Goal: Task Accomplishment & Management: Complete application form

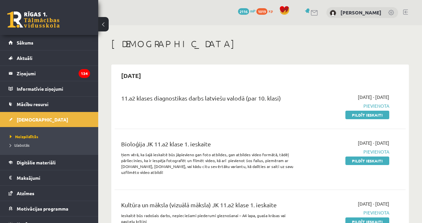
scroll to position [66, 0]
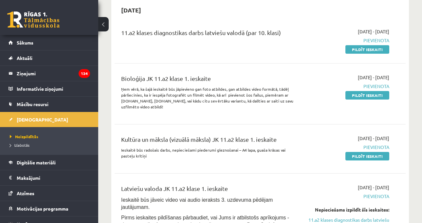
click at [308, 107] on div "2025-10-01 - 2025-10-15 Pievienota Pildīt ieskaiti" at bounding box center [348, 94] width 93 height 40
click at [354, 52] on link "Pildīt ieskaiti" at bounding box center [368, 49] width 44 height 9
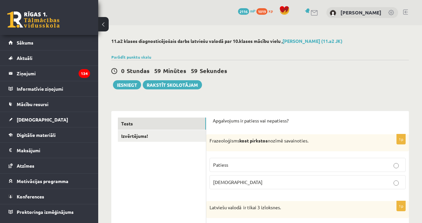
drag, startPoint x: 292, startPoint y: 66, endPoint x: 305, endPoint y: 71, distance: 14.8
click at [292, 66] on div "0 Stundas 59 Minūtes 59 Sekundes Iesniegt Rakstīt skolotājam" at bounding box center [260, 74] width 298 height 29
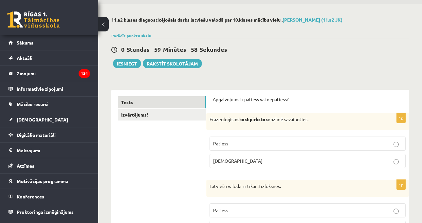
scroll to position [33, 0]
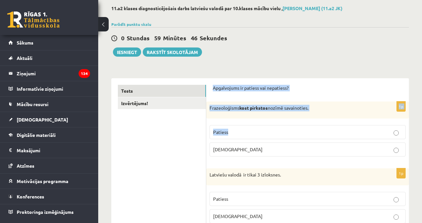
drag, startPoint x: 214, startPoint y: 90, endPoint x: 234, endPoint y: 128, distance: 43.1
click at [220, 103] on div "Frazeoloģisms kost pirkstos nozīmē savainoties." at bounding box center [307, 110] width 203 height 17
drag, startPoint x: 210, startPoint y: 109, endPoint x: 236, endPoint y: 148, distance: 46.5
click at [236, 148] on div "1p Frazeoloģisms kost pirkstos nozīmē savainoties. Patiess [DEMOGRAPHIC_DATA]" at bounding box center [307, 132] width 203 height 60
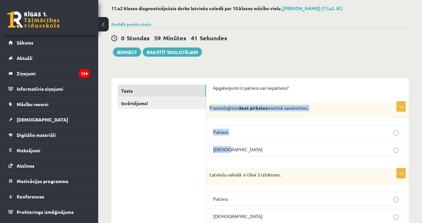
copy div "Frazeoloģisms kost pirkstos nozīmē savainoties. Patiess [DEMOGRAPHIC_DATA]"
click at [227, 148] on span "[DEMOGRAPHIC_DATA]" at bounding box center [237, 149] width 49 height 6
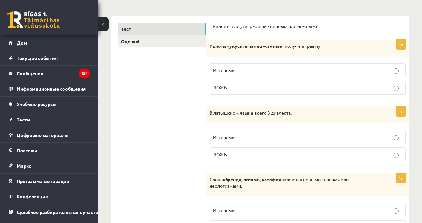
scroll to position [164, 0]
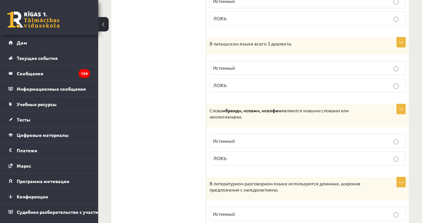
click at [314, 38] on div "В латышском языке всего 3 диалекта." at bounding box center [307, 45] width 203 height 17
drag, startPoint x: 210, startPoint y: 45, endPoint x: 233, endPoint y: 81, distance: 42.1
click at [232, 84] on div "1п В латышском языке всего 3 диалекта. Истинный [GEOGRAPHIC_DATA]" at bounding box center [307, 67] width 203 height 60
copy div "В латышском языке всего 3 диалекта. Истинный ЛОЖЬ"
click at [259, 90] on label "ЛОЖЬ" at bounding box center [308, 85] width 196 height 14
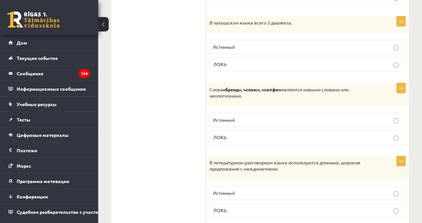
scroll to position [197, 0]
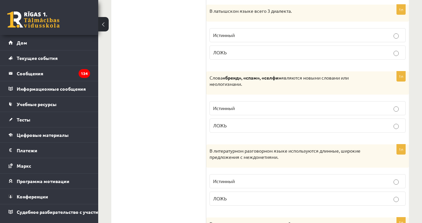
click at [287, 86] on p "Слова «бренд», «спам», «селфи» являются новыми словами или неологизмами." at bounding box center [291, 81] width 163 height 13
click at [255, 110] on p "Истинный" at bounding box center [307, 108] width 189 height 7
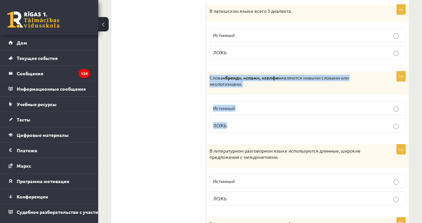
drag, startPoint x: 213, startPoint y: 85, endPoint x: 235, endPoint y: 120, distance: 42.0
click at [235, 120] on div "1п Слова «бренд», «спам», «селфи» являются новыми словами или неологизмами. Ист…" at bounding box center [307, 104] width 203 height 67
click at [247, 97] on div "1п Слова «бренд», «спам», «селфи» являются новыми словами или неологизмами. Ист…" at bounding box center [307, 104] width 203 height 67
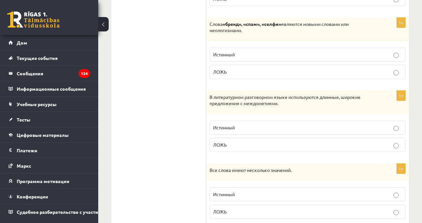
scroll to position [262, 0]
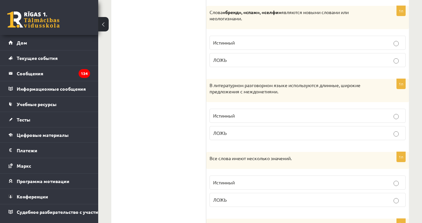
click at [299, 101] on div "В литературном разговорном языке используются длинные, широкие предложения с ме…" at bounding box center [307, 90] width 203 height 23
click at [297, 97] on div "В литературном разговорном языке используются длинные, широкие предложения с ме…" at bounding box center [307, 90] width 203 height 23
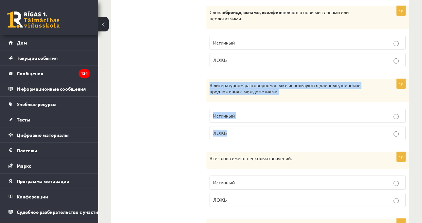
drag, startPoint x: 209, startPoint y: 85, endPoint x: 237, endPoint y: 129, distance: 52.8
click at [237, 130] on div "1п В литературном разговорном языке используются длинные, широкие предложения с…" at bounding box center [307, 112] width 203 height 67
copy div "В литературном разговорном языке используются длинные, широкие предложения с ме…"
click at [230, 136] on p "ЛОЖЬ" at bounding box center [307, 133] width 189 height 7
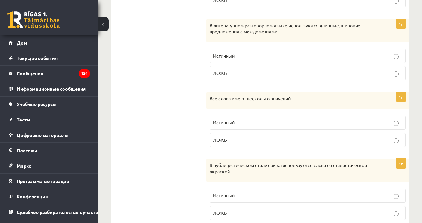
scroll to position [328, 0]
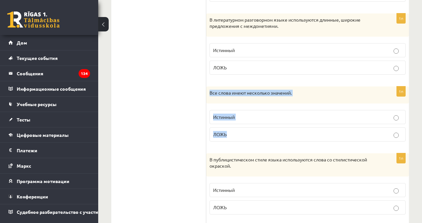
drag, startPoint x: 207, startPoint y: 91, endPoint x: 234, endPoint y: 134, distance: 50.4
click at [234, 134] on div "1п Все слова имеют несколько значений. Истинный [GEOGRAPHIC_DATA]" at bounding box center [307, 116] width 203 height 60
copy div "Все слова имеют несколько значений. Истинный ЛОЖЬ"
click at [233, 139] on label "ЛОЖЬ" at bounding box center [308, 134] width 196 height 14
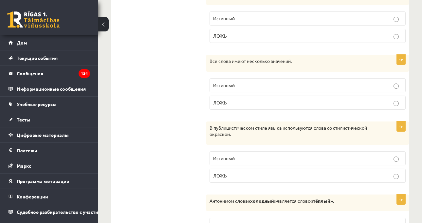
scroll to position [393, 0]
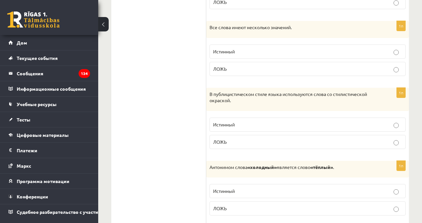
click at [248, 122] on p "Истинный" at bounding box center [307, 124] width 189 height 7
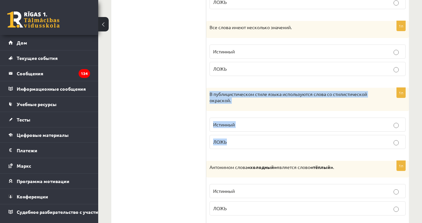
drag, startPoint x: 208, startPoint y: 97, endPoint x: 244, endPoint y: 143, distance: 58.9
click at [243, 145] on div "1п В публицистическом стиле языка используются слова со стилистической окраской…" at bounding box center [307, 121] width 203 height 67
copy div "В публицистическом стиле языка используются слова со стилистической окраской. И…"
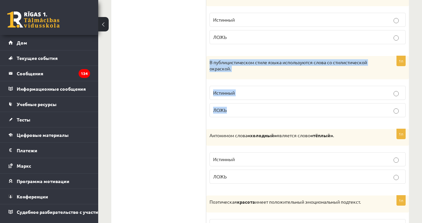
scroll to position [491, 0]
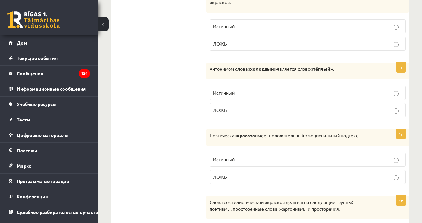
click at [272, 66] on font "«холодный»" at bounding box center [262, 69] width 29 height 6
click at [306, 70] on font "является слово" at bounding box center [294, 69] width 34 height 6
click at [304, 95] on p "Истинный" at bounding box center [307, 92] width 189 height 7
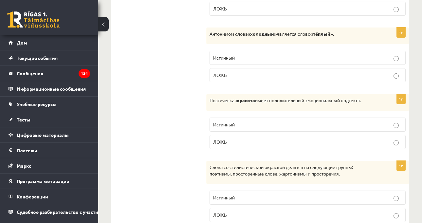
scroll to position [590, 0]
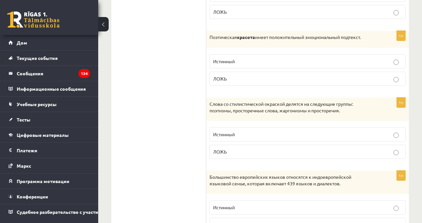
click at [313, 37] on font "имеет положительный эмоциональный подтекст." at bounding box center [308, 37] width 106 height 6
click at [248, 61] on p "Истинный" at bounding box center [307, 61] width 189 height 7
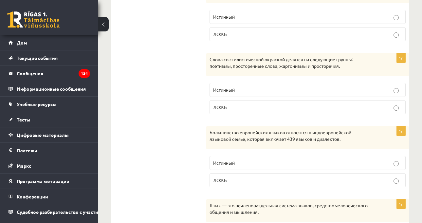
scroll to position [622, 0]
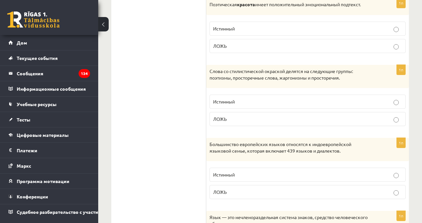
click at [338, 76] on font "Слова со стилистической окраской делятся на следующие группы: поэтизмы, простор…" at bounding box center [281, 74] width 143 height 12
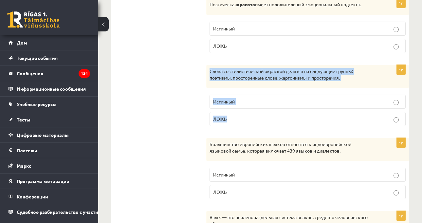
drag, startPoint x: 210, startPoint y: 71, endPoint x: 245, endPoint y: 113, distance: 54.7
click at [245, 113] on div "1п Слова со стилистической окраской делятся на следующие группы: поэтизмы, прос…" at bounding box center [307, 98] width 203 height 67
drag, startPoint x: 254, startPoint y: 82, endPoint x: 255, endPoint y: 77, distance: 4.7
copy div "Слова со стилистической окраской делятся на следующие группы: поэтизмы, простор…"
click at [236, 121] on p "ЛОЖЬ" at bounding box center [307, 119] width 189 height 7
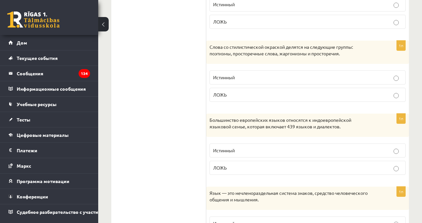
scroll to position [688, 0]
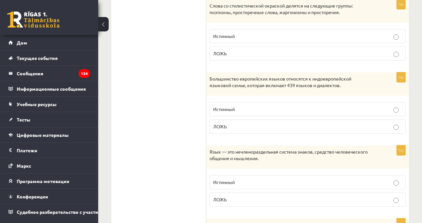
click at [278, 101] on fieldset "Истинный [GEOGRAPHIC_DATA]" at bounding box center [308, 117] width 196 height 37
click at [278, 104] on label "Истинный" at bounding box center [308, 109] width 196 height 14
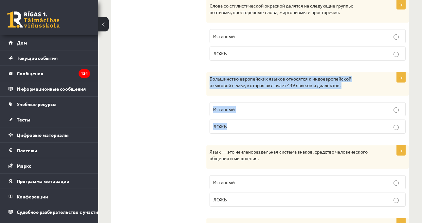
drag, startPoint x: 213, startPoint y: 83, endPoint x: 241, endPoint y: 126, distance: 51.7
click at [241, 126] on div "1п Большинство европейских языков относятся к индоевропейской языковой семье, к…" at bounding box center [307, 105] width 203 height 67
copy div "Большинство европейских языков относятся к индоевропейской языковой семье, кото…"
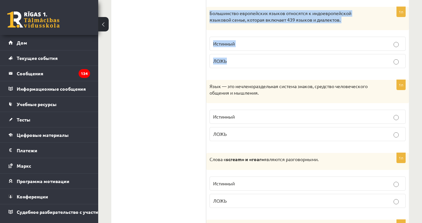
click at [292, 99] on div "Язык — это нечленораздельная система знаков, средство человеческого общения и м…" at bounding box center [307, 91] width 203 height 23
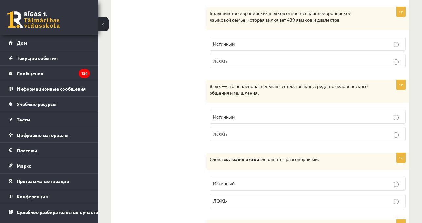
click at [242, 120] on p "Истинный" at bounding box center [307, 116] width 189 height 7
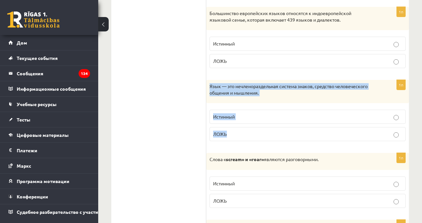
drag, startPoint x: 229, startPoint y: 124, endPoint x: 237, endPoint y: 140, distance: 17.3
click at [237, 140] on div "1п Язык — это нечленораздельная система знаков, средство человеческого общения …" at bounding box center [307, 113] width 203 height 67
copy div "Язык — это нечленораздельная система знаков, средство человеческого общения и м…"
click at [271, 131] on label "ЛОЖЬ" at bounding box center [308, 134] width 196 height 14
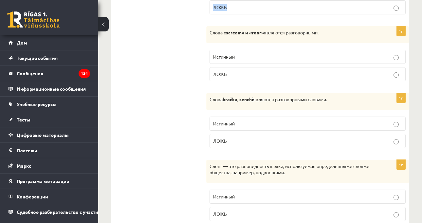
scroll to position [885, 0]
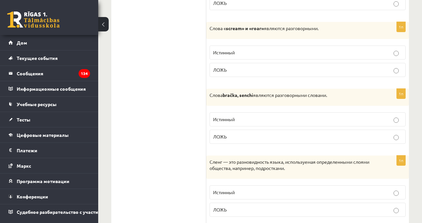
click at [276, 33] on div "Слова « scream» и «roar» являются разговорными." at bounding box center [307, 30] width 203 height 17
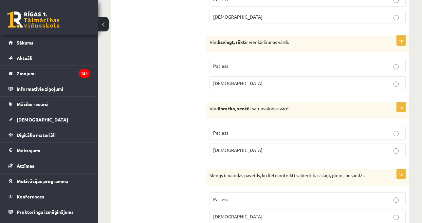
drag, startPoint x: 254, startPoint y: 42, endPoint x: 256, endPoint y: 48, distance: 6.0
click at [254, 42] on p "Vārdi zviegt, rēkt ir vienkāršrunas vārdi." at bounding box center [291, 42] width 163 height 7
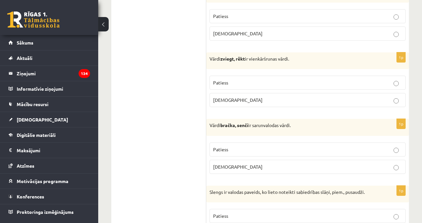
scroll to position [819, 0]
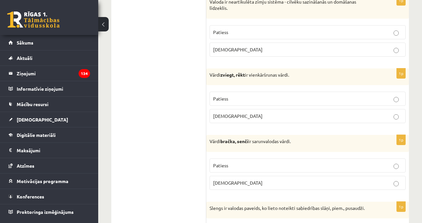
click at [274, 79] on div "Vārdi zviegt, rēkt ir vienkāršrunas vārdi." at bounding box center [307, 76] width 203 height 17
drag, startPoint x: 210, startPoint y: 75, endPoint x: 235, endPoint y: 114, distance: 45.7
click at [235, 114] on div "1p Vārdi zviegt, rēkt ir vienkāršrunas vārdi. Patiess [DEMOGRAPHIC_DATA]" at bounding box center [307, 98] width 203 height 60
copy div "Vārdi zviegt, rēkt ir vienkāršrunas vārdi. Patiess [DEMOGRAPHIC_DATA]"
click at [249, 99] on p "Patiess" at bounding box center [307, 98] width 189 height 7
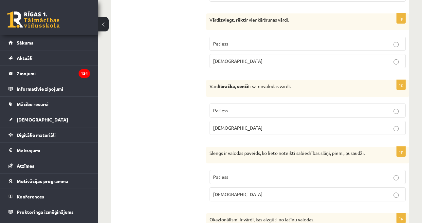
scroll to position [885, 0]
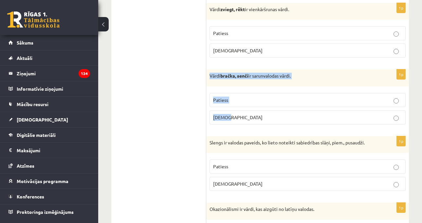
drag, startPoint x: 210, startPoint y: 76, endPoint x: 241, endPoint y: 114, distance: 48.5
click at [241, 114] on div "1p Vārdi bračka, senči ir sarunvalodas vārdi. Patiess [DEMOGRAPHIC_DATA]" at bounding box center [307, 99] width 203 height 60
copy div "[PERSON_NAME], senči ir sarunvalodas vārdi. Patiess [DEMOGRAPHIC_DATA]"
click at [234, 96] on label "Patiess" at bounding box center [308, 100] width 196 height 14
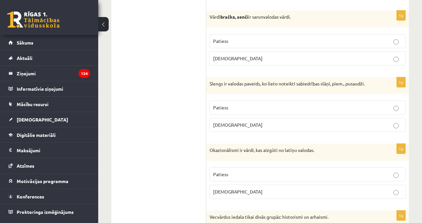
scroll to position [950, 0]
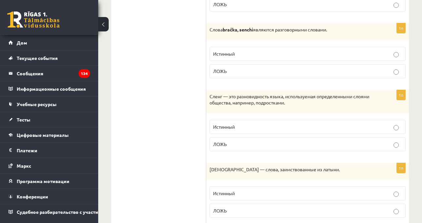
click at [278, 102] on font "Сленг — это разновидность языка, используемая определенными слоями общества, на…" at bounding box center [290, 99] width 160 height 12
click at [309, 111] on div "Сленг — это разновидность языка, используемая определенными слоями общества, на…" at bounding box center [307, 101] width 203 height 23
click at [230, 124] on p "Истинный" at bounding box center [307, 127] width 189 height 7
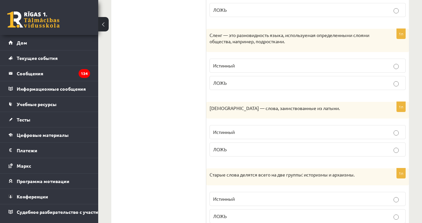
scroll to position [1016, 0]
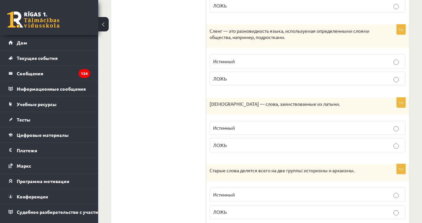
click at [296, 100] on div "[DEMOGRAPHIC_DATA] — слова, заимствованные из латыни." at bounding box center [307, 106] width 203 height 17
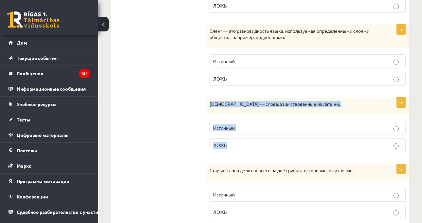
drag, startPoint x: 221, startPoint y: 121, endPoint x: 234, endPoint y: 133, distance: 17.4
click at [238, 142] on div "1п [DEMOGRAPHIC_DATA] — слова, заимствованные из латыни. Истинный [GEOGRAPHIC_D…" at bounding box center [307, 128] width 203 height 60
click at [253, 147] on p "ЛОЖЬ" at bounding box center [307, 145] width 189 height 7
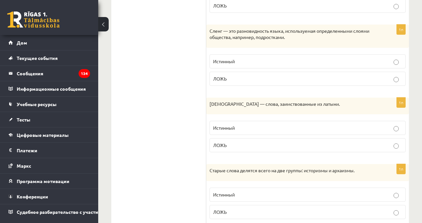
scroll to position [1114, 0]
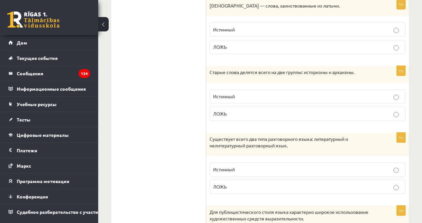
click at [292, 66] on div "Старые слова делятся всего на две группы: историзмы и архаизмы." at bounding box center [307, 74] width 203 height 17
click at [308, 74] on font "Старые слова делятся всего на две группы: историзмы и архаизмы." at bounding box center [282, 72] width 145 height 6
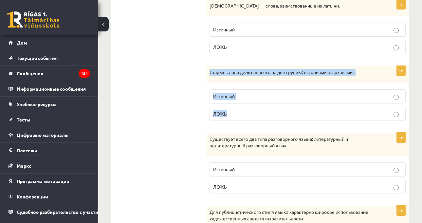
drag, startPoint x: 211, startPoint y: 77, endPoint x: 238, endPoint y: 112, distance: 45.1
click at [238, 112] on div "1п Старые слова делятся всего на две группы: историзмы и [DEMOGRAPHIC_DATA]. Ис…" at bounding box center [307, 96] width 203 height 60
click at [232, 115] on p "ЛОЖЬ" at bounding box center [307, 113] width 189 height 7
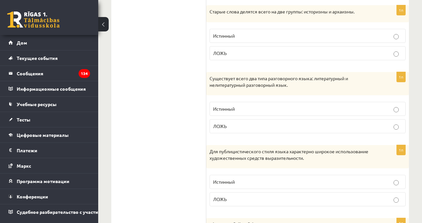
scroll to position [1179, 0]
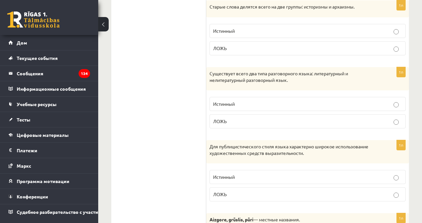
click at [257, 68] on div "Существует всего два типа разговорного языка: литературный и нелитературный раз…" at bounding box center [307, 78] width 203 height 23
click at [301, 83] on p "Существует всего два типа разговорного языка: литературный и нелитературный раз…" at bounding box center [291, 76] width 163 height 13
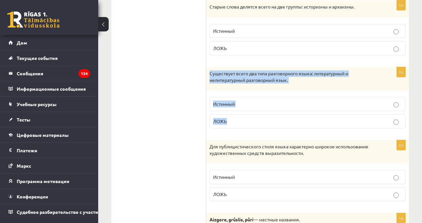
drag, startPoint x: 209, startPoint y: 74, endPoint x: 237, endPoint y: 119, distance: 52.4
click at [237, 119] on div "1п Существует всего два типа разговорного языка: литературный и нелитературный …" at bounding box center [307, 100] width 203 height 67
click at [226, 118] on label "ЛОЖЬ" at bounding box center [308, 121] width 196 height 14
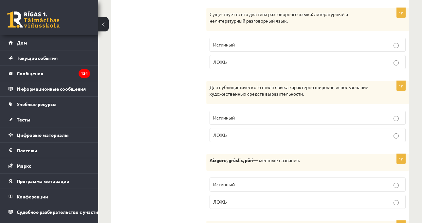
scroll to position [1245, 0]
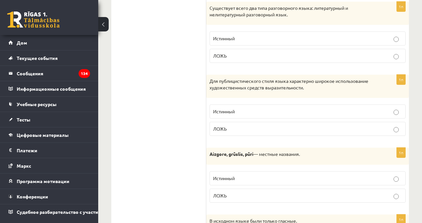
click at [275, 91] on p "Для публицистического стиля языка характерно широкое использование художественн…" at bounding box center [291, 84] width 163 height 13
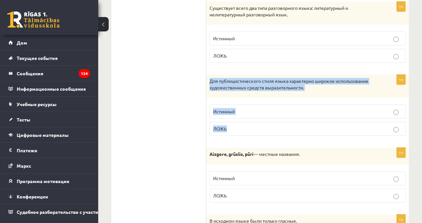
drag, startPoint x: 209, startPoint y: 83, endPoint x: 240, endPoint y: 122, distance: 49.9
click at [240, 122] on div "1п Для публицистического стиля языка характерно широкое использование художеств…" at bounding box center [307, 108] width 203 height 67
click at [217, 121] on fieldset "Истинный [GEOGRAPHIC_DATA]" at bounding box center [308, 119] width 196 height 37
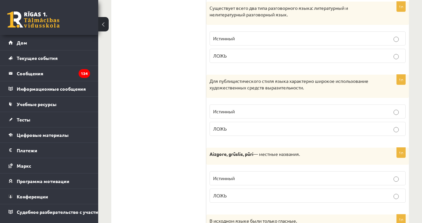
click at [215, 115] on p "Истинный" at bounding box center [307, 111] width 189 height 7
click at [239, 124] on label "ЛОЖЬ" at bounding box center [308, 129] width 196 height 14
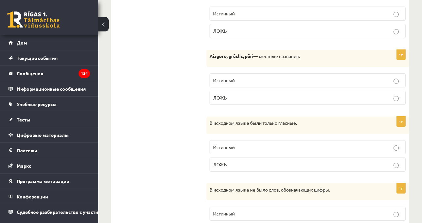
scroll to position [1343, 0]
click at [314, 59] on p "Aizgore, grūslis, pūri — местные названия." at bounding box center [291, 56] width 163 height 7
click at [280, 15] on p "Истинный" at bounding box center [307, 13] width 189 height 7
click at [256, 27] on label "ЛОЖЬ" at bounding box center [308, 31] width 196 height 14
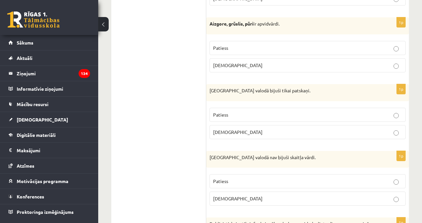
click at [218, 30] on div "Aizgore, grūslis, pūri ir apvidvārdi." at bounding box center [307, 25] width 203 height 17
click at [210, 23] on strong "Aizgore, grūslis, pūri" at bounding box center [232, 24] width 44 height 6
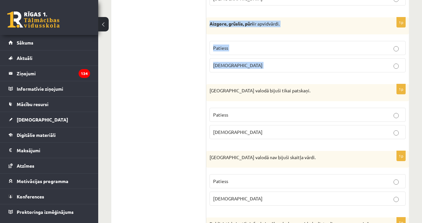
drag, startPoint x: 210, startPoint y: 23, endPoint x: 241, endPoint y: 67, distance: 53.9
click at [241, 67] on div "1p Aizgore, grūslis, pūri ir apvidvārdi. Patiess [DEMOGRAPHIC_DATA]" at bounding box center [307, 47] width 203 height 60
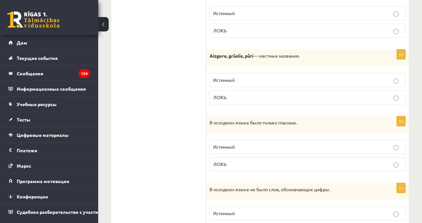
drag, startPoint x: 210, startPoint y: 55, endPoint x: 244, endPoint y: 99, distance: 56.5
click at [244, 99] on div "1п [GEOGRAPHIC_DATA], grūslis, pūri — местные названия. Истинный [GEOGRAPHIC_DA…" at bounding box center [307, 79] width 203 height 60
click at [268, 55] on font "— местные названия." at bounding box center [277, 56] width 47 height 6
click at [253, 94] on label "ЛОЖЬ" at bounding box center [308, 97] width 196 height 14
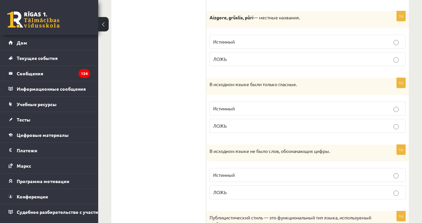
scroll to position [1409, 0]
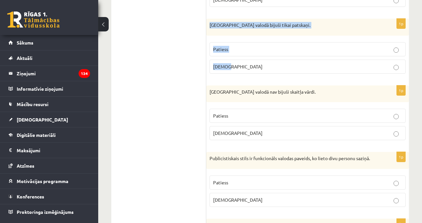
drag, startPoint x: 210, startPoint y: 26, endPoint x: 237, endPoint y: 67, distance: 49.3
click at [237, 67] on div "1p [GEOGRAPHIC_DATA] valodā bijuši tikai patskaņi. Patiess [DEMOGRAPHIC_DATA]" at bounding box center [307, 49] width 203 height 60
click at [231, 51] on p "Patiess" at bounding box center [307, 49] width 189 height 7
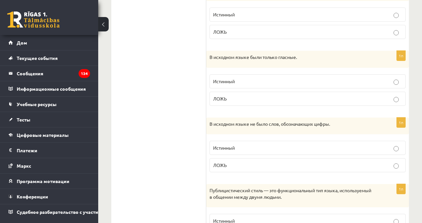
click at [215, 56] on font "В исходном языке были только гласные." at bounding box center [253, 57] width 87 height 6
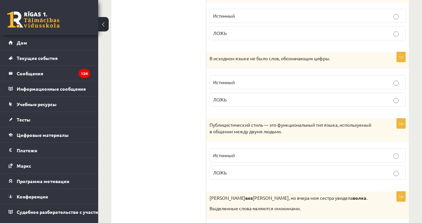
click at [323, 30] on p "ЛОЖЬ" at bounding box center [307, 33] width 189 height 7
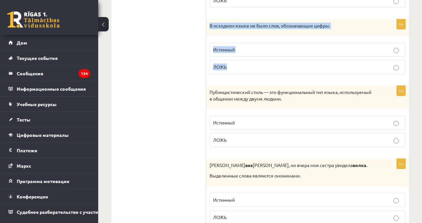
drag, startPoint x: 216, startPoint y: 33, endPoint x: 237, endPoint y: 64, distance: 37.1
click at [240, 65] on div "1п В исходном языке не было слов, обозначающих цифры. Истинный [GEOGRAPHIC_DATA]" at bounding box center [307, 49] width 203 height 60
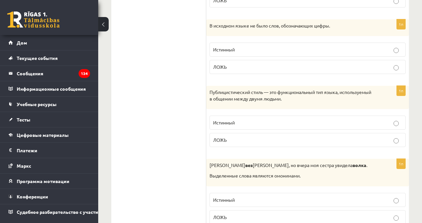
click at [252, 67] on p "ЛОЖЬ" at bounding box center [307, 67] width 189 height 7
click at [297, 46] on label "Истинный" at bounding box center [308, 50] width 196 height 14
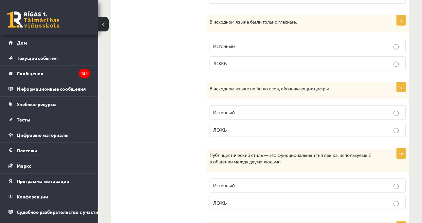
scroll to position [1441, 0]
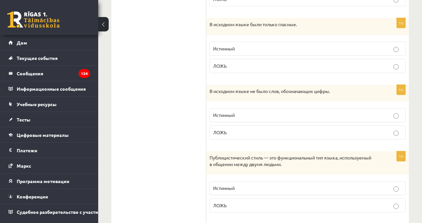
click at [290, 69] on p "ЛОЖЬ" at bounding box center [307, 66] width 189 height 7
click at [300, 47] on p "Истинный" at bounding box center [307, 48] width 189 height 7
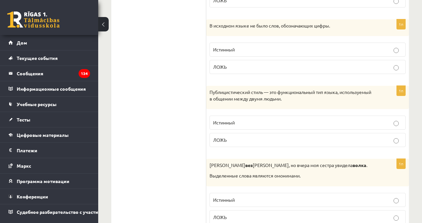
click at [339, 100] on p "Публицистический стиль — это функциональный тип языка, используемый в общении м…" at bounding box center [291, 95] width 163 height 13
click at [242, 139] on p "ЛОЖЬ" at bounding box center [307, 140] width 189 height 7
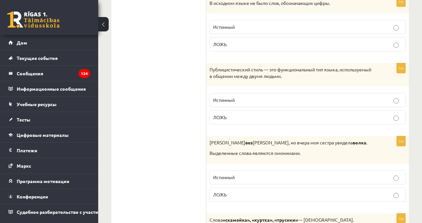
scroll to position [1572, 0]
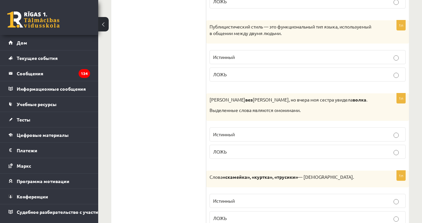
click at [317, 104] on div "Я вез санки, но вчера моя сестра увидела [PERSON_NAME] . Выделенные слова являю…" at bounding box center [307, 106] width 203 height 27
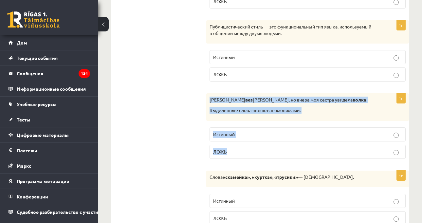
drag, startPoint x: 210, startPoint y: 101, endPoint x: 233, endPoint y: 139, distance: 44.7
click at [233, 151] on div "1п Я вез [PERSON_NAME], но вчера моя сестра увидела волка . Выделенные слова яв…" at bounding box center [307, 128] width 203 height 70
click at [274, 154] on p "ЛОЖЬ" at bounding box center [307, 151] width 189 height 7
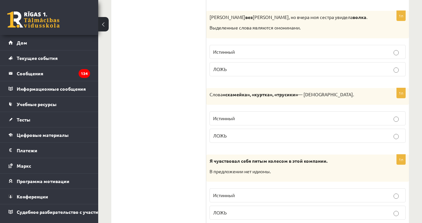
scroll to position [1671, 0]
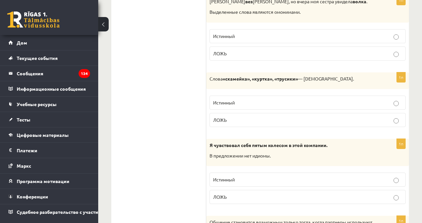
click at [295, 78] on font "«скамейка», «куртка», «трусики»" at bounding box center [260, 79] width 75 height 6
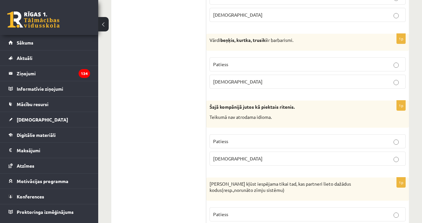
drag, startPoint x: 288, startPoint y: 99, endPoint x: 295, endPoint y: 103, distance: 8.4
click at [266, 64] on p "Patiess" at bounding box center [307, 64] width 189 height 7
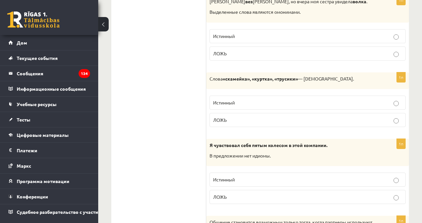
click at [304, 79] on font "— [DEMOGRAPHIC_DATA]." at bounding box center [326, 79] width 56 height 6
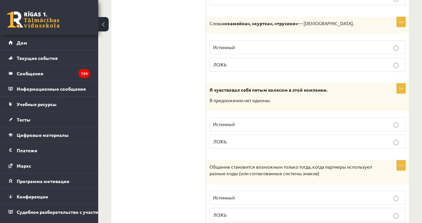
scroll to position [1736, 0]
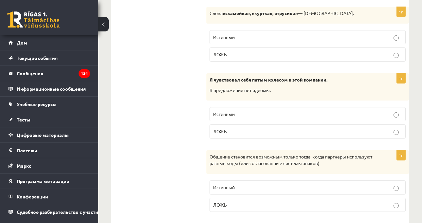
click at [314, 87] on p "В предложении нет идиомы." at bounding box center [291, 90] width 163 height 7
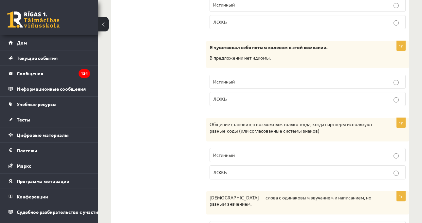
scroll to position [1769, 0]
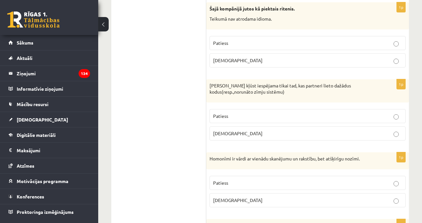
drag, startPoint x: 230, startPoint y: 95, endPoint x: 240, endPoint y: 97, distance: 10.0
click at [230, 95] on p "[PERSON_NAME] kļūst iespējama tikai tad, kas partneri lieto dažādus kodus(resp.…" at bounding box center [291, 89] width 163 height 13
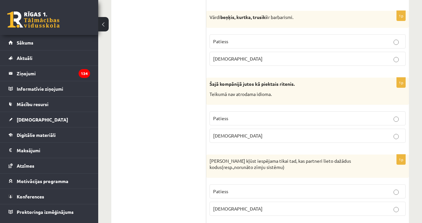
scroll to position [1704, 0]
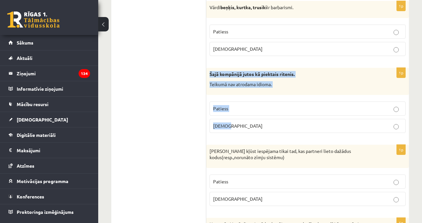
drag, startPoint x: 209, startPoint y: 73, endPoint x: 242, endPoint y: 123, distance: 59.6
click at [247, 132] on div "1p Šajā kompānijā jutos kā piektais ritenis. Teikumā nav atrodama idioma. Patie…" at bounding box center [307, 103] width 203 height 70
drag, startPoint x: 248, startPoint y: 126, endPoint x: 287, endPoint y: 112, distance: 41.2
click at [248, 126] on p "[DEMOGRAPHIC_DATA]" at bounding box center [307, 126] width 189 height 7
click at [338, 69] on div "Šajā kompānijā jutos kā piektais ritenis. Teikumā nav atrodama idioma." at bounding box center [307, 81] width 203 height 27
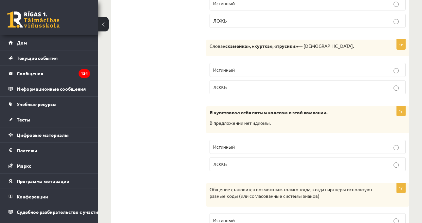
click at [296, 48] on font "«скамейка», «куртка», «трусики»" at bounding box center [260, 46] width 75 height 6
click at [323, 124] on p "В предложении нет идиомы." at bounding box center [291, 123] width 163 height 7
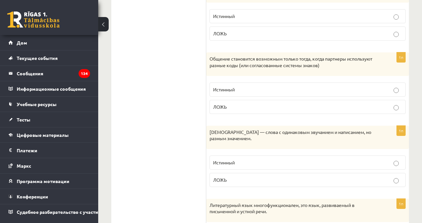
scroll to position [1835, 0]
click at [318, 67] on font "Общение становится возможным только тогда, когда партнеры используют разные код…" at bounding box center [291, 61] width 163 height 12
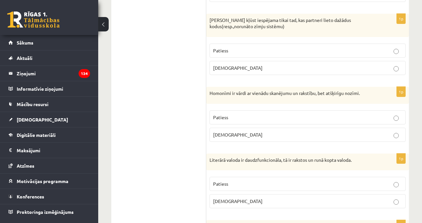
click at [242, 95] on p "Homonīmi ir vārdi ar vienādu skanējumu un rakstību, bet atšķirīgu nozīmi." at bounding box center [291, 93] width 163 height 7
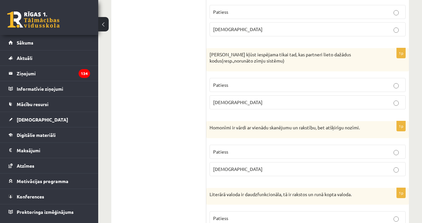
scroll to position [1802, 0]
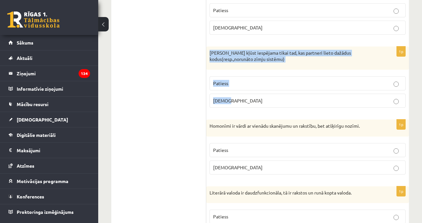
drag, startPoint x: 209, startPoint y: 53, endPoint x: 246, endPoint y: 97, distance: 57.0
click at [246, 97] on div "1p [PERSON_NAME] kļūst iespējama tikai tad, kas partneri lieto dažādus kodus(re…" at bounding box center [307, 80] width 203 height 67
click at [283, 110] on fieldset "Patiess [DEMOGRAPHIC_DATA]" at bounding box center [308, 91] width 196 height 37
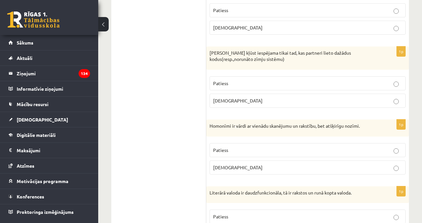
click at [287, 101] on p "[DEMOGRAPHIC_DATA]" at bounding box center [307, 100] width 189 height 7
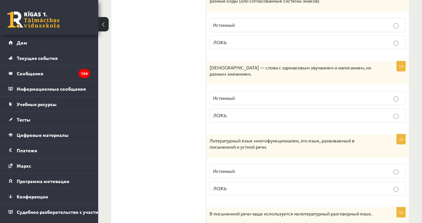
scroll to position [1900, 0]
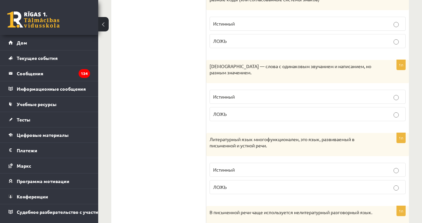
click at [267, 89] on fieldset "Истинный [GEOGRAPHIC_DATA]" at bounding box center [308, 104] width 196 height 37
click at [255, 91] on label "Истинный" at bounding box center [308, 97] width 196 height 14
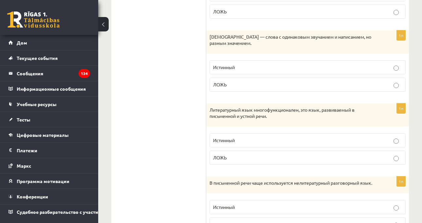
scroll to position [1966, 0]
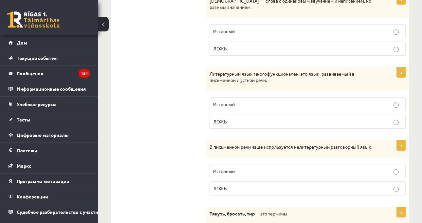
click at [301, 83] on p "Литературный язык многофункционален, это язык, развиваемый в письменной и устно…" at bounding box center [291, 77] width 163 height 13
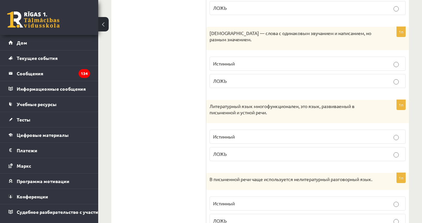
scroll to position [1933, 0]
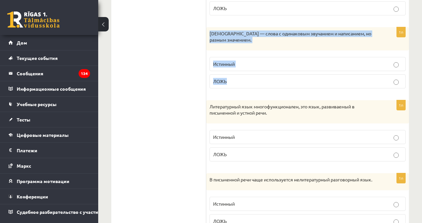
drag, startPoint x: 210, startPoint y: 36, endPoint x: 250, endPoint y: 84, distance: 62.4
click at [253, 90] on div "1п Омонимы — слова с одинаковым звучанием и написанием, но разным значением. Ис…" at bounding box center [307, 60] width 203 height 67
click at [253, 88] on label "ЛОЖЬ" at bounding box center [308, 81] width 196 height 14
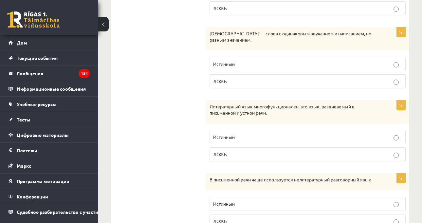
click at [326, 117] on div "Литературный язык многофункционален, это язык, развиваемый в письменной и устно…" at bounding box center [307, 111] width 203 height 23
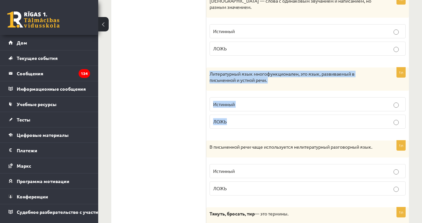
drag, startPoint x: 207, startPoint y: 74, endPoint x: 239, endPoint y: 124, distance: 59.8
click at [239, 126] on div "1п Литературный язык многофункционален, это язык, развиваемый в письменной и ус…" at bounding box center [307, 100] width 203 height 67
click at [241, 106] on p "Истинный" at bounding box center [307, 104] width 189 height 7
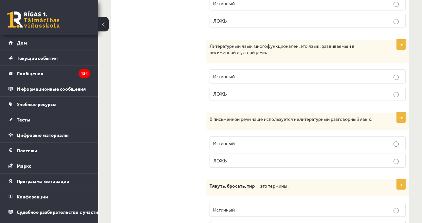
scroll to position [2031, 0]
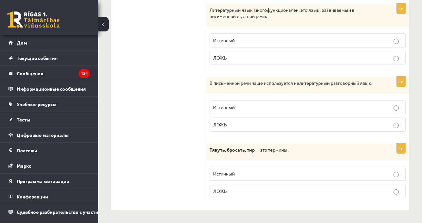
click at [299, 86] on p "В письменной речи чаще используется нелитературный разговорный язык." at bounding box center [291, 83] width 163 height 7
click at [259, 86] on p "В письменной речи чаще используется нелитературный разговорный язык." at bounding box center [291, 83] width 163 height 7
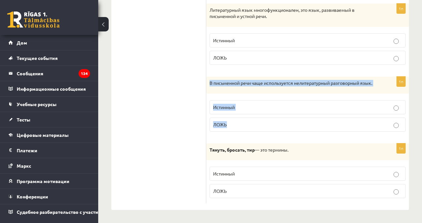
drag, startPoint x: 210, startPoint y: 76, endPoint x: 237, endPoint y: 119, distance: 51.2
click at [237, 119] on div "1п В письменной речи чаще используется нелитературный разговорный язык. Истинны…" at bounding box center [307, 107] width 203 height 60
click at [254, 87] on div "В письменной речи чаще используется нелитературный разговорный язык." at bounding box center [307, 85] width 203 height 17
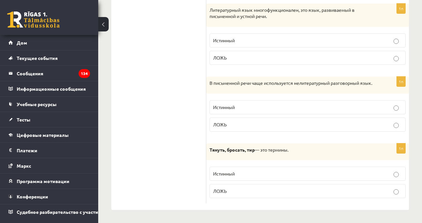
click at [242, 123] on p "ЛОЖЬ" at bounding box center [307, 124] width 189 height 7
click at [308, 152] on p "Тянуть, бросать, тир — это термины." at bounding box center [291, 150] width 163 height 7
click at [307, 149] on p "Тянуть, бросать, тир — это термины." at bounding box center [291, 150] width 163 height 7
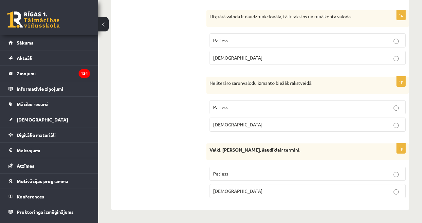
scroll to position [1978, 0]
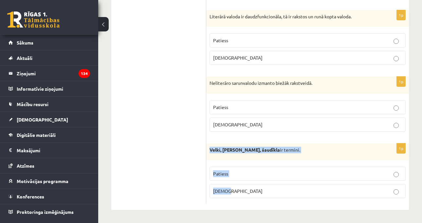
drag, startPoint x: 209, startPoint y: 150, endPoint x: 242, endPoint y: 191, distance: 52.9
click at [242, 191] on div "1p Velki, meti, šaudīkla ir termini. Patiess [DEMOGRAPHIC_DATA]" at bounding box center [307, 173] width 203 height 60
click at [275, 155] on div "Velki, meti, šaudīkla ir termini." at bounding box center [307, 151] width 203 height 17
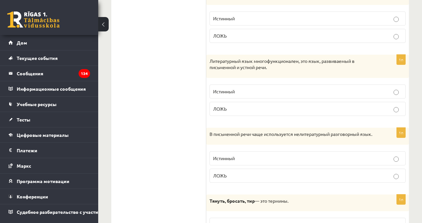
scroll to position [2036, 0]
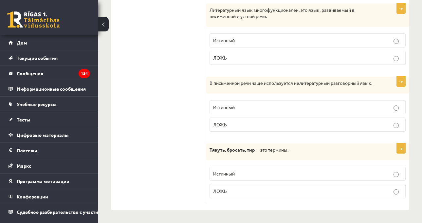
click at [247, 153] on p "Тянуть, бросать, тир — это термины." at bounding box center [291, 150] width 163 height 7
click at [250, 188] on p "ЛОЖЬ" at bounding box center [307, 191] width 189 height 7
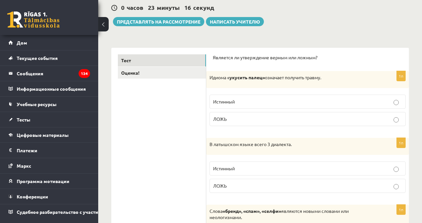
scroll to position [46, 0]
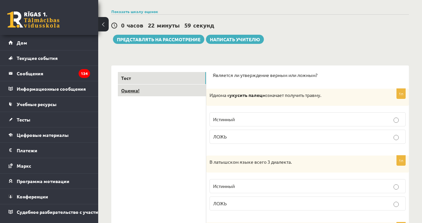
click at [174, 93] on link "Оценка!" at bounding box center [162, 91] width 88 height 12
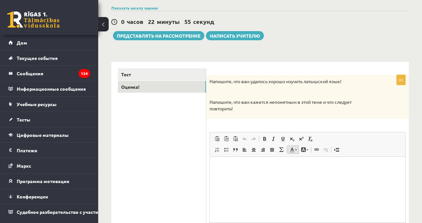
scroll to position [82, 0]
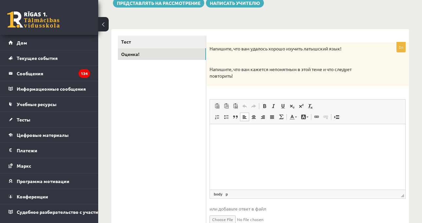
click at [301, 144] on html at bounding box center [308, 134] width 196 height 20
click at [273, 144] on html at bounding box center [308, 134] width 196 height 20
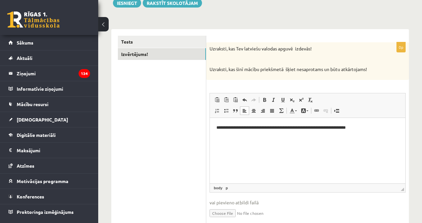
drag, startPoint x: 234, startPoint y: 65, endPoint x: 229, endPoint y: 63, distance: 5.7
click at [234, 65] on div "Uzraksti, kas Tev latviešu valodas apguvē izdevās! Uzraksti, kas [DEMOGRAPHIC_D…" at bounding box center [307, 61] width 203 height 38
click at [132, 2] on button "Iesniegt" at bounding box center [127, 2] width 28 height 9
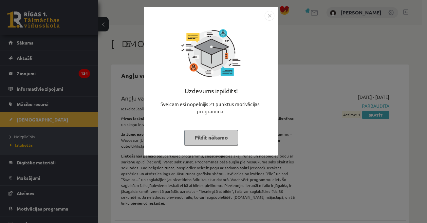
click at [270, 10] on div "Uzdevums izpildīts! Sveicam esi nopelnījis 21 punktus motivācijas programmā Pil…" at bounding box center [211, 81] width 134 height 149
